Goal: Information Seeking & Learning: Find specific fact

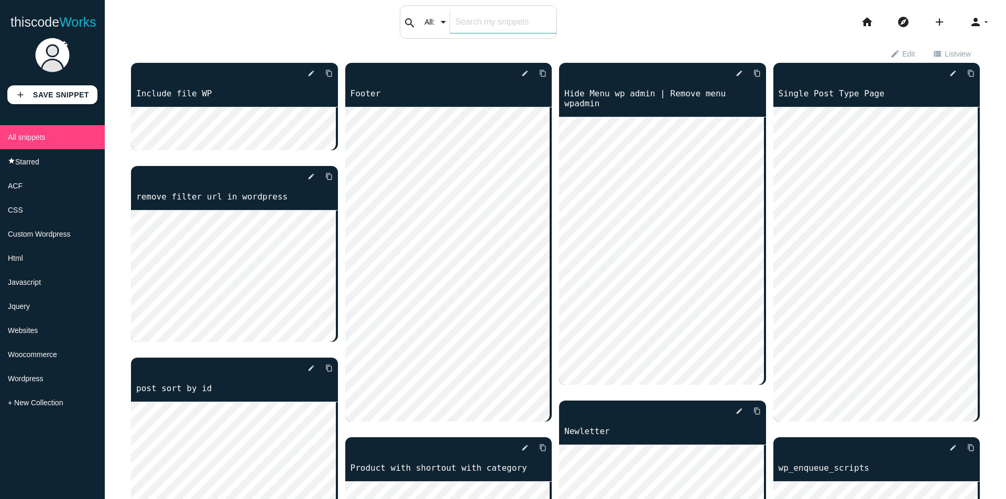
click at [452, 28] on div "search All: All: Code: Title: Tag: All: Code: Title: Tag:" at bounding box center [478, 22] width 157 height 34
type input "s"
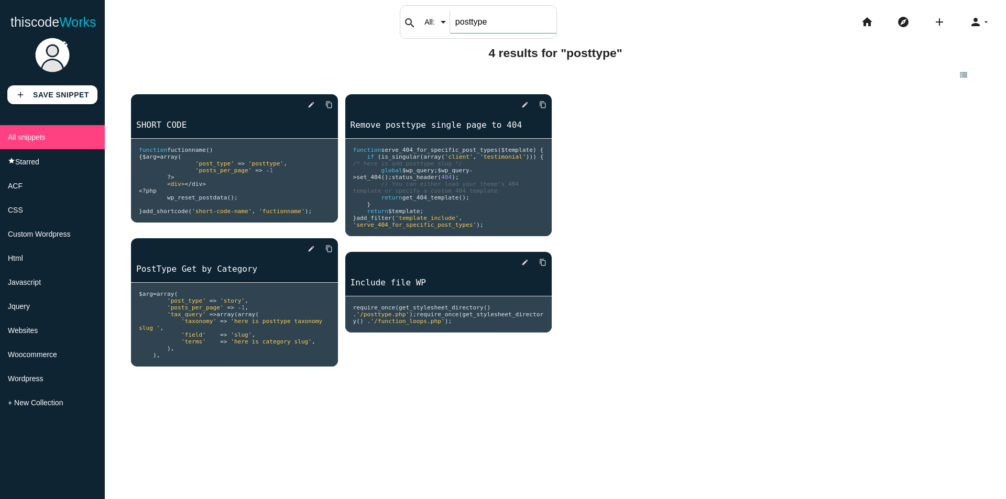
click at [457, 26] on input "posttype" at bounding box center [503, 22] width 106 height 22
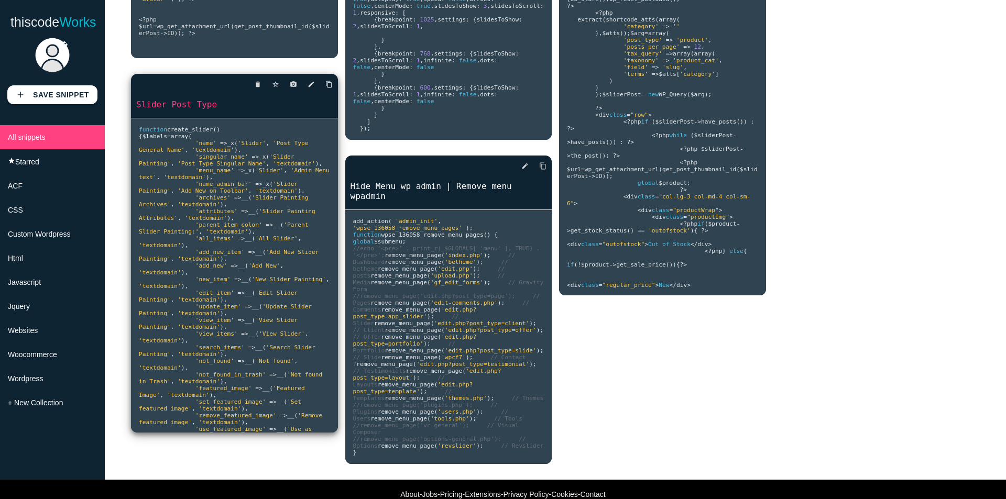
scroll to position [157, 0]
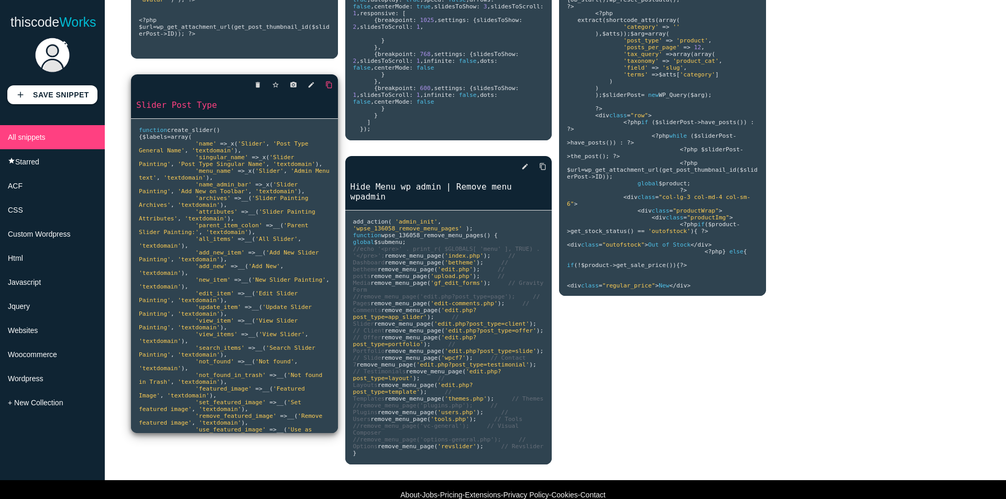
click at [326, 87] on icon "content_copy" at bounding box center [328, 84] width 7 height 19
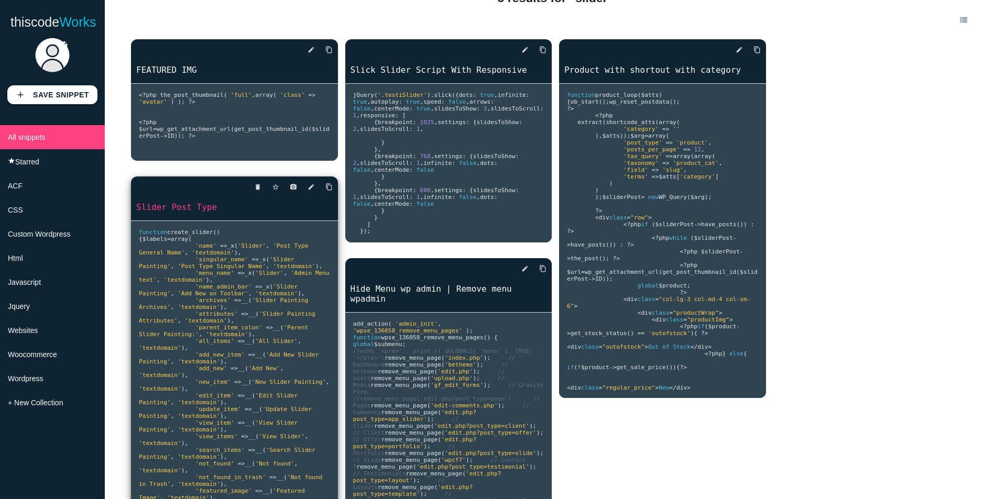
scroll to position [0, 0]
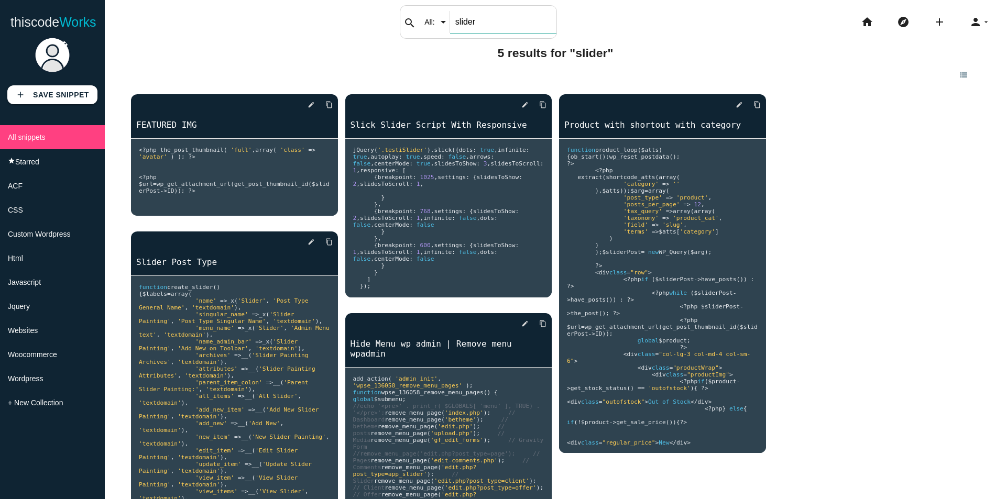
click at [459, 17] on input "slider" at bounding box center [503, 22] width 106 height 22
type input "feature"
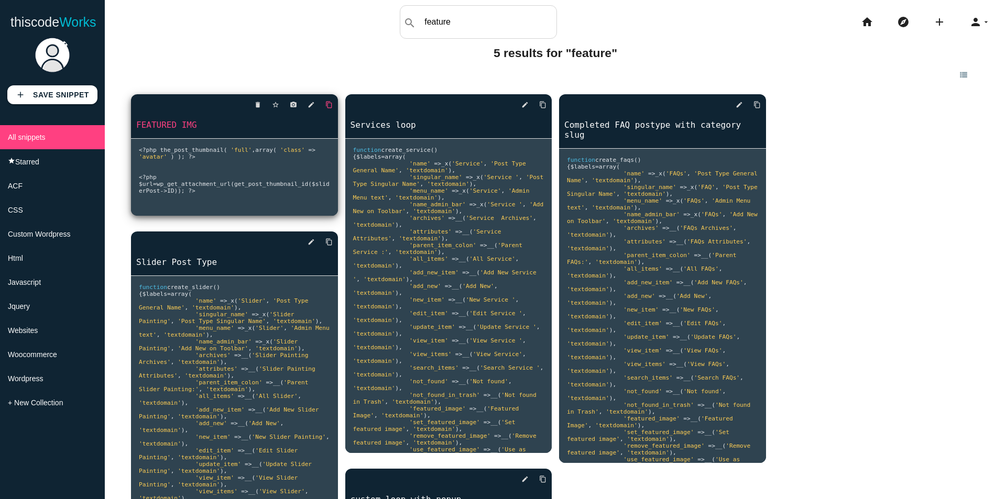
click at [327, 107] on icon "content_copy" at bounding box center [328, 104] width 7 height 19
